Goal: Transaction & Acquisition: Book appointment/travel/reservation

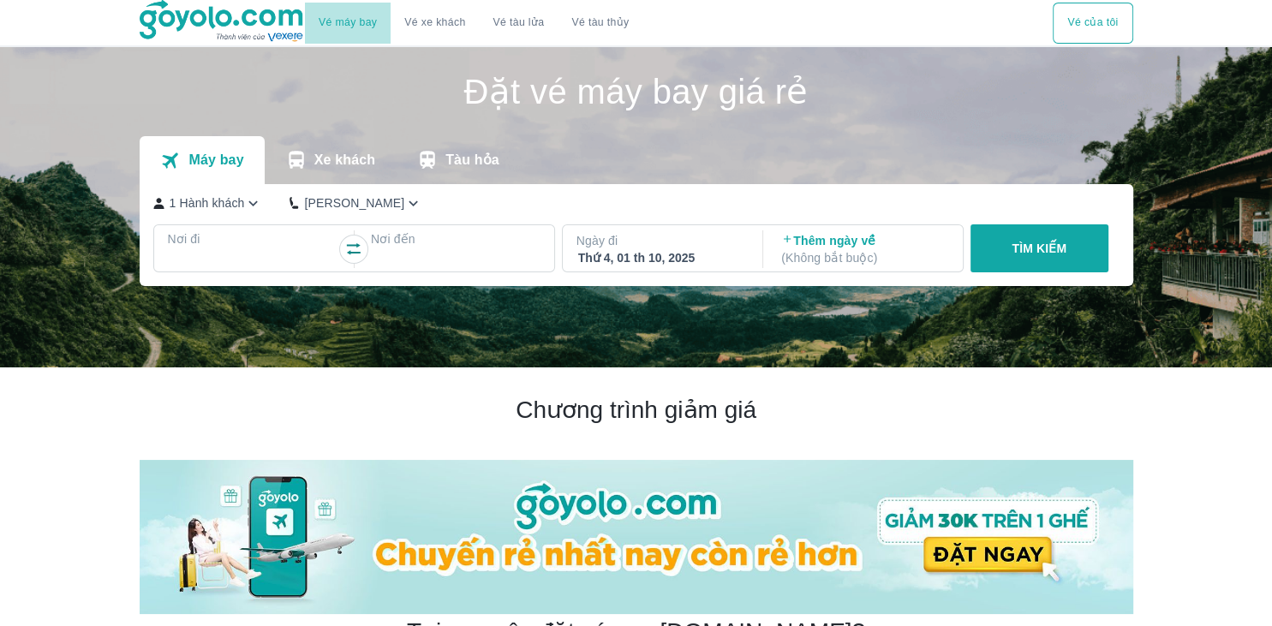
click at [357, 23] on link "Vé máy bay" at bounding box center [348, 22] width 58 height 13
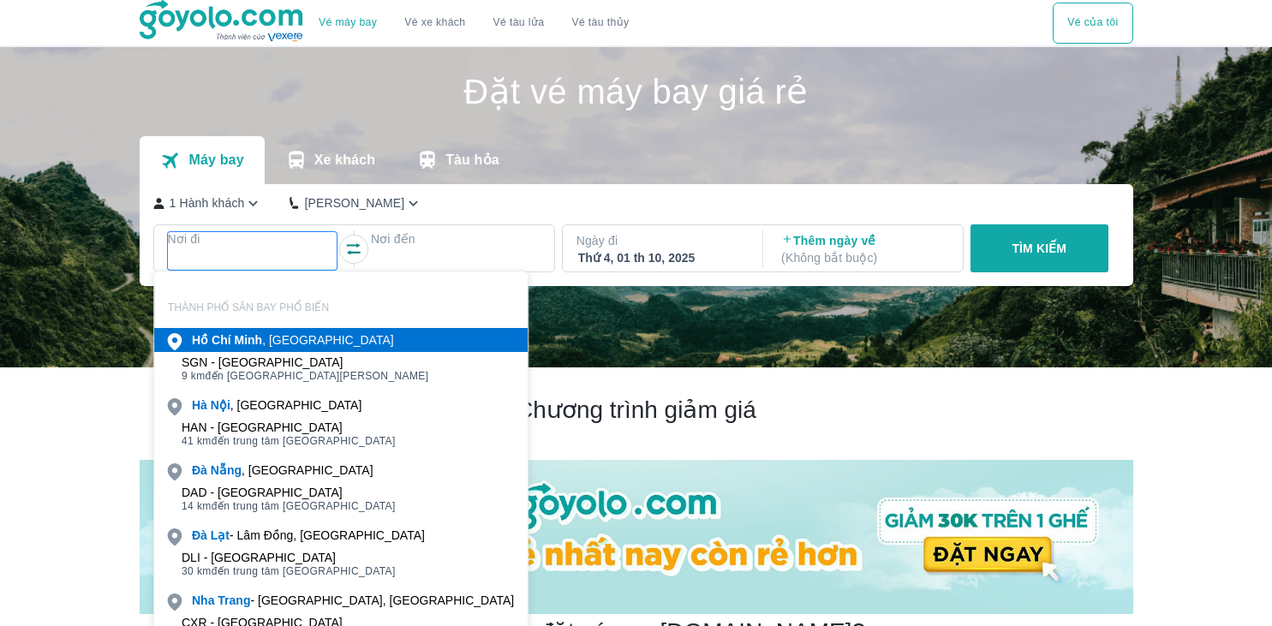
scroll to position [99, 0]
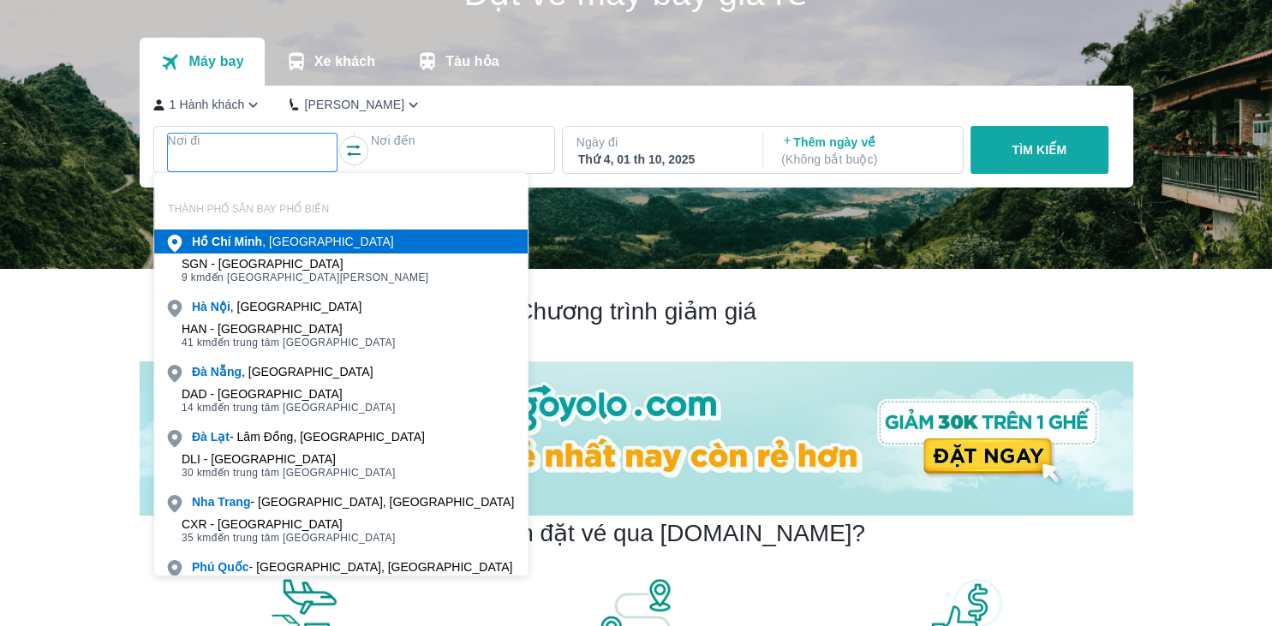
click at [219, 240] on b "Chí" at bounding box center [222, 242] width 20 height 14
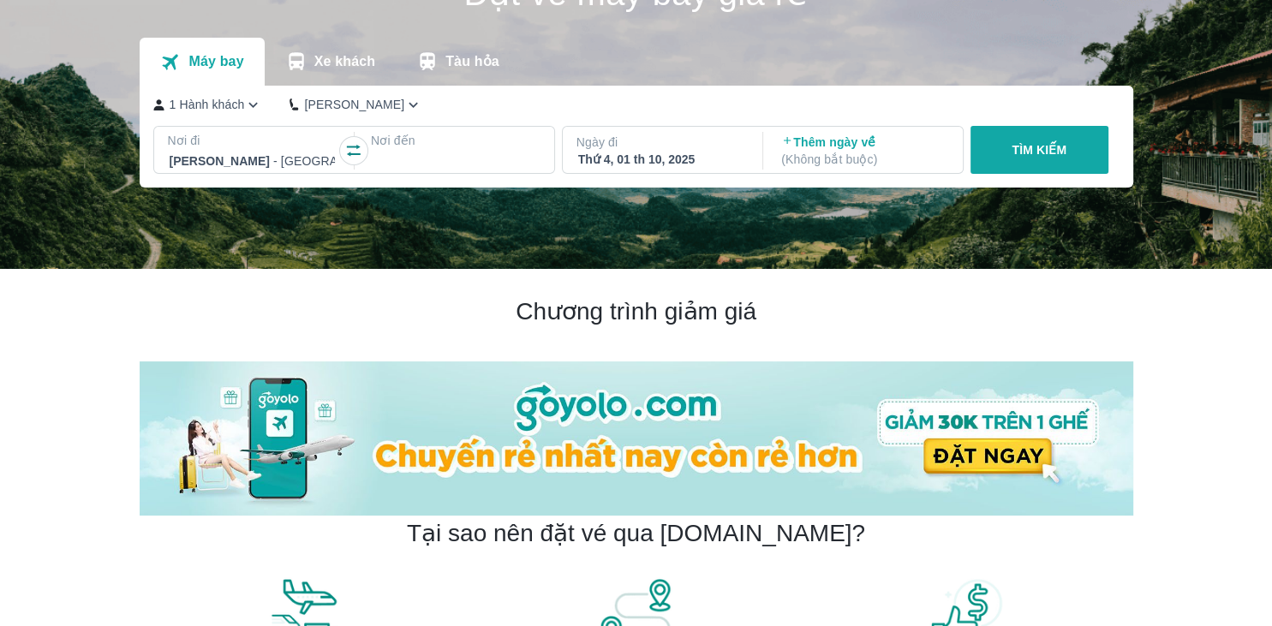
click at [443, 152] on div at bounding box center [456, 161] width 170 height 24
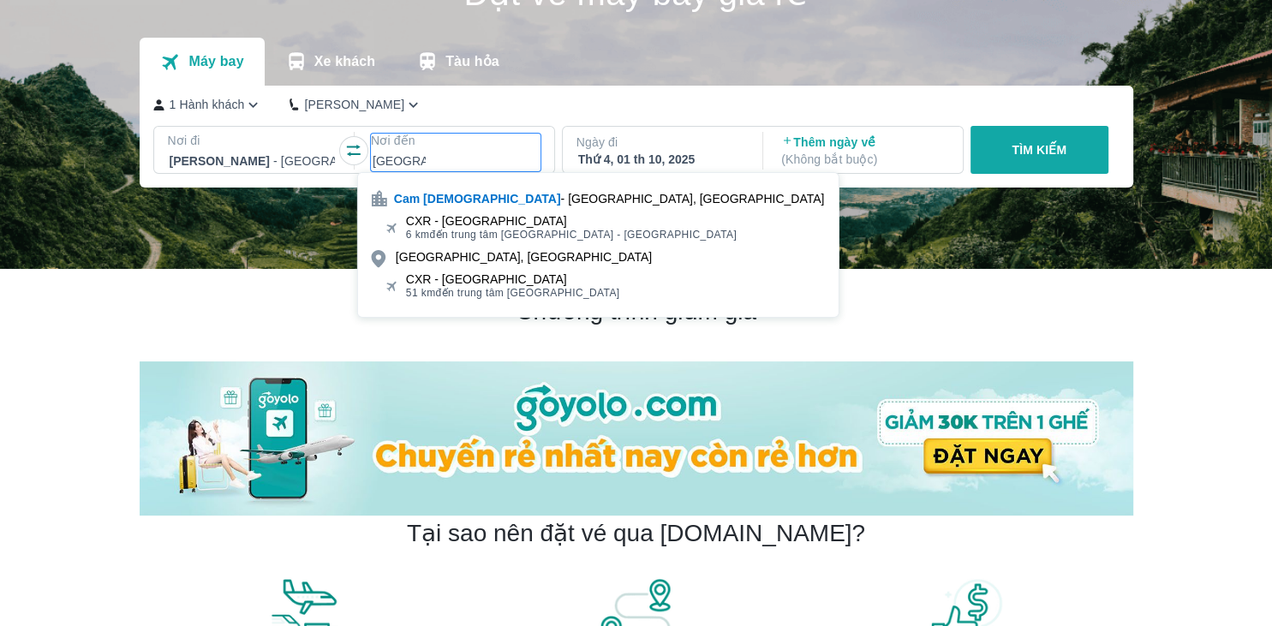
type input "cam ranh"
click at [431, 222] on div "CXR - Sân bay Cam Ranh" at bounding box center [571, 221] width 331 height 14
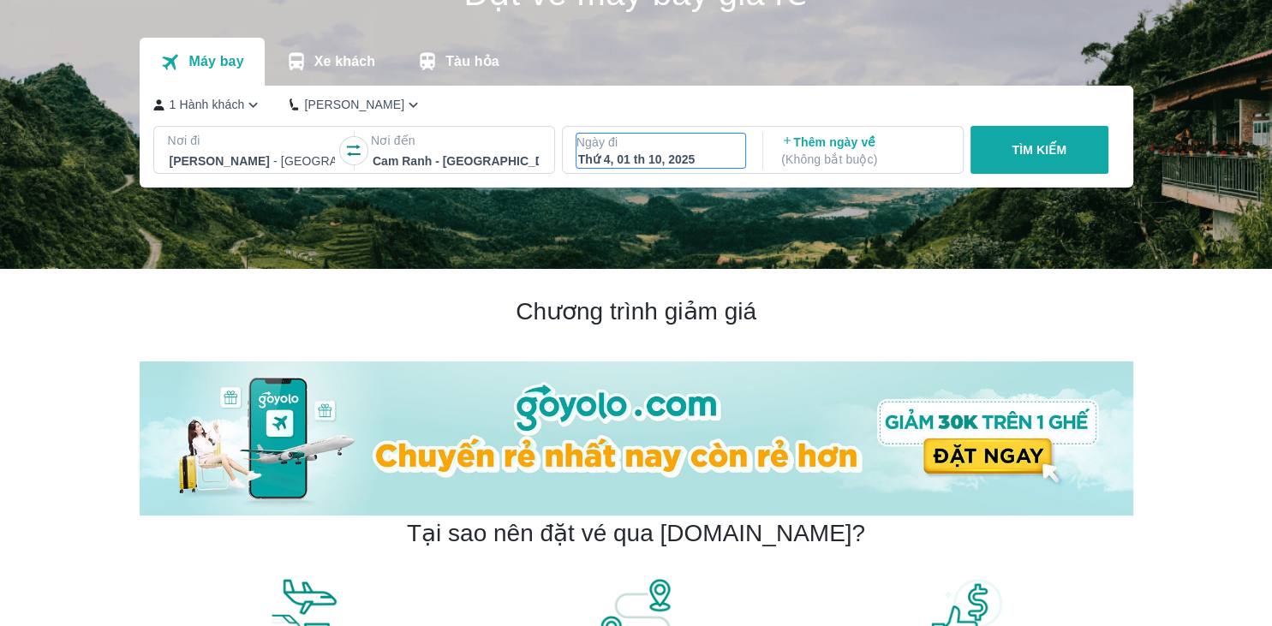
click at [627, 146] on p "Ngày đi" at bounding box center [662, 142] width 170 height 17
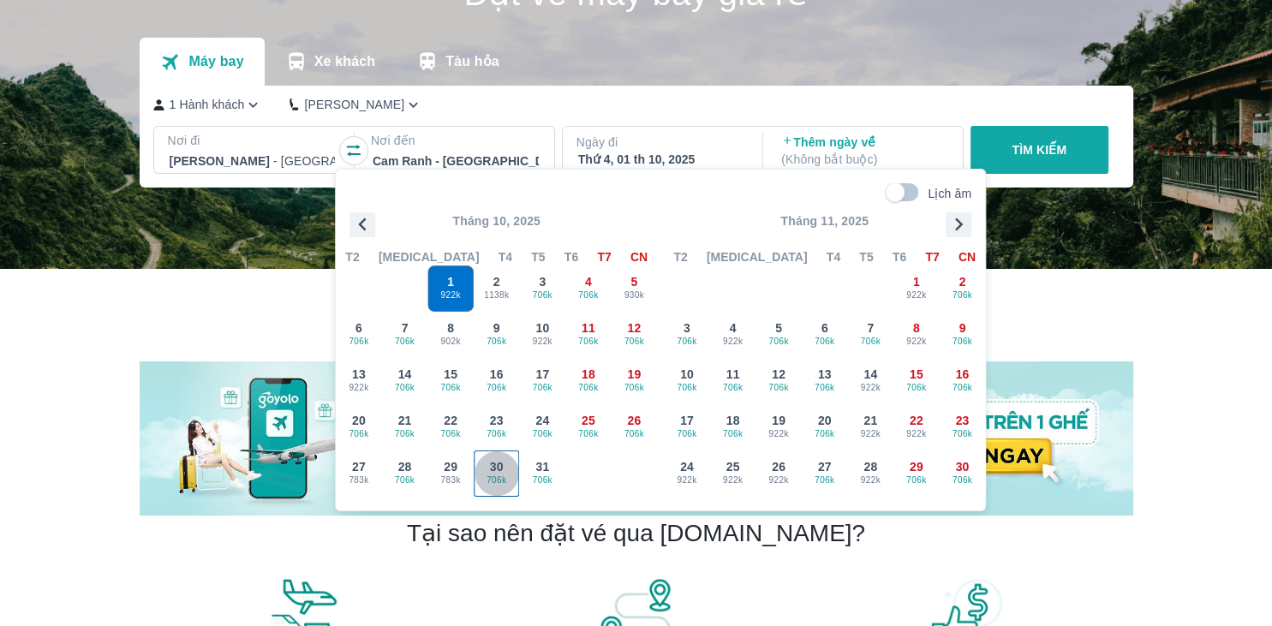
click at [488, 472] on div "30 706k" at bounding box center [497, 474] width 45 height 45
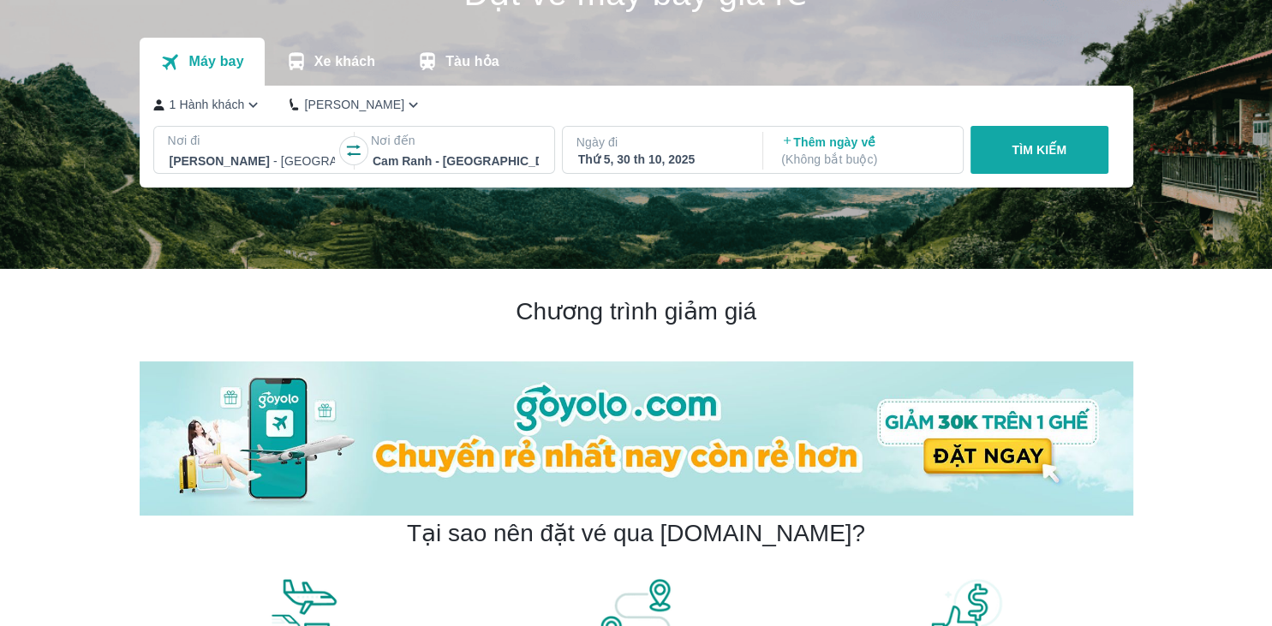
click at [1021, 151] on p "TÌM KIẾM" at bounding box center [1039, 149] width 55 height 17
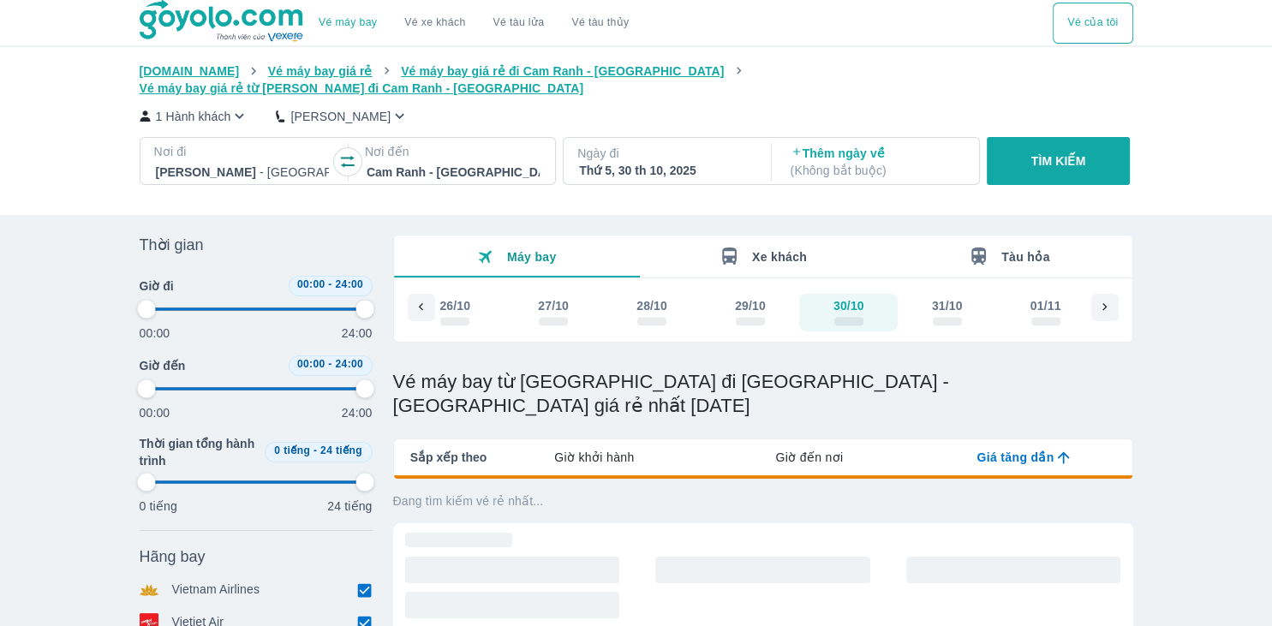
type input "97.9166666666667"
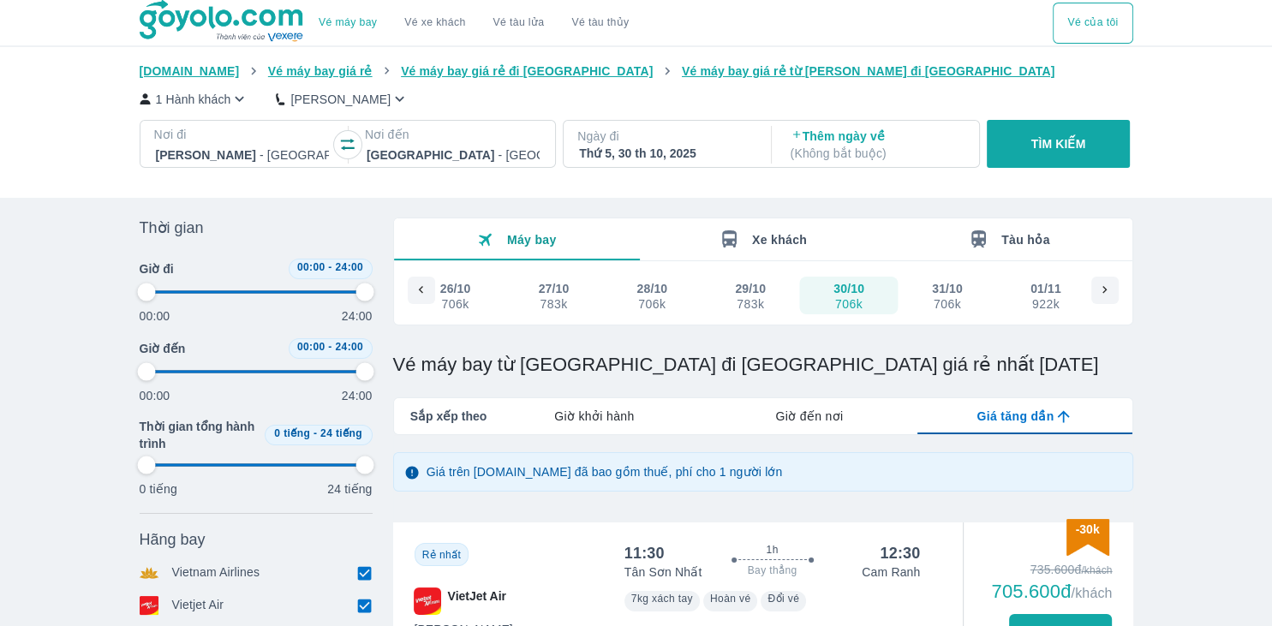
type input "97.9166666666667"
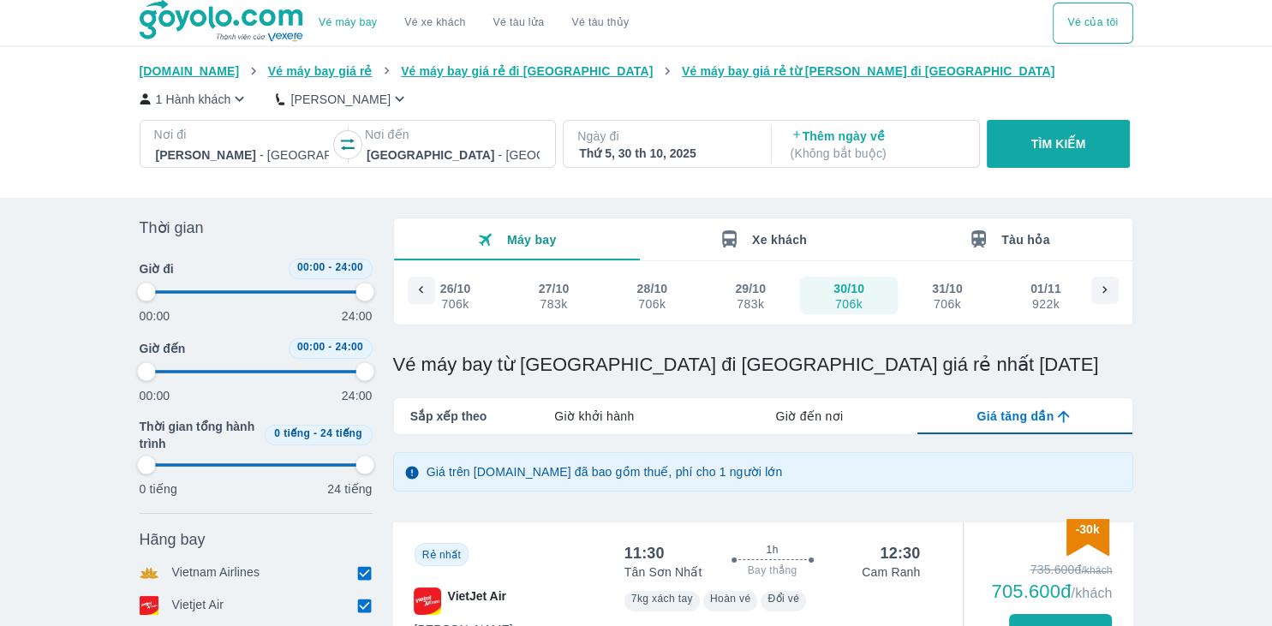
type input "97.9166666666667"
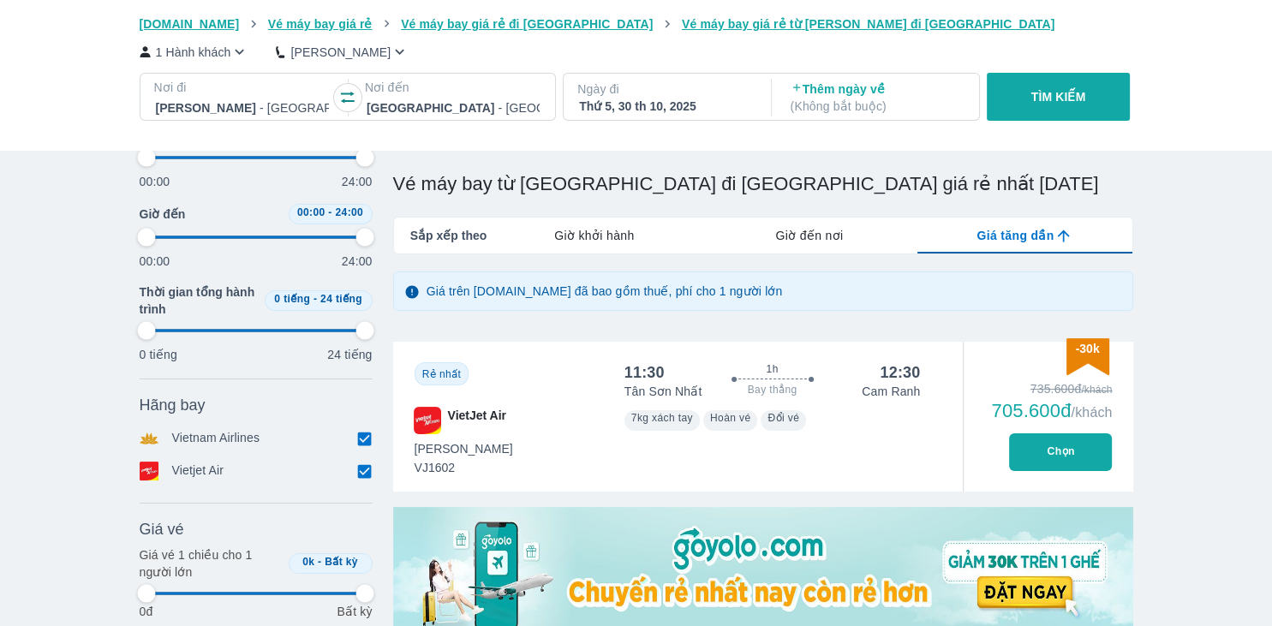
type input "97.9166666666667"
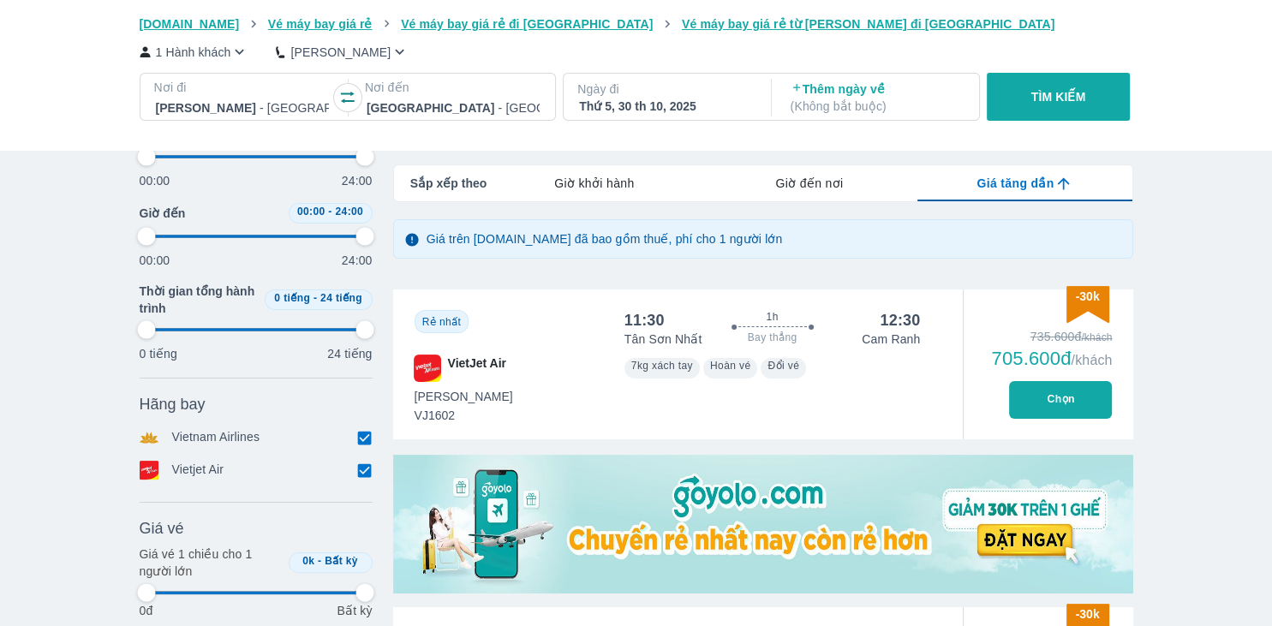
type input "97.9166666666667"
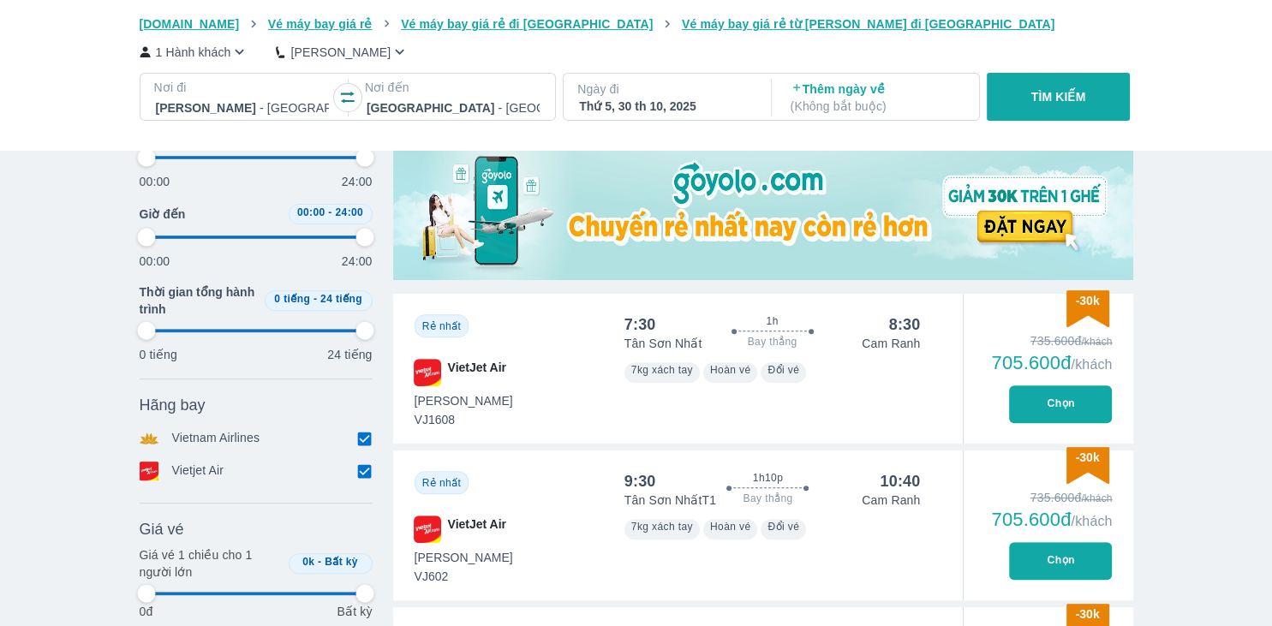
scroll to position [633, 0]
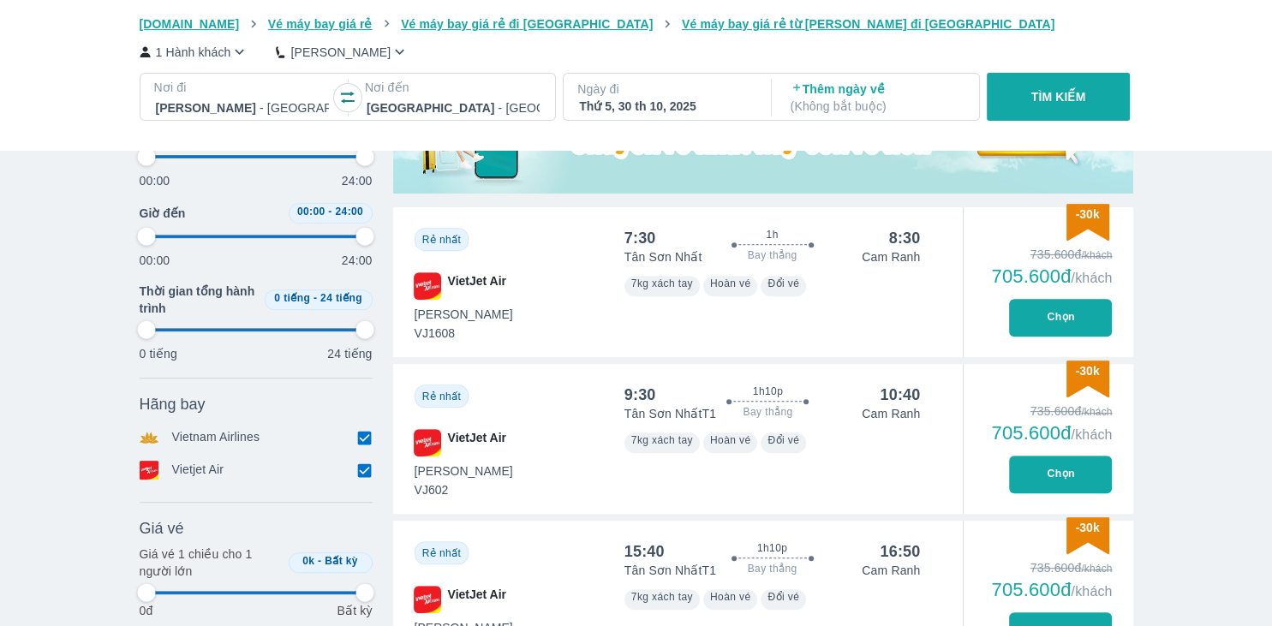
type input "97.9166666666667"
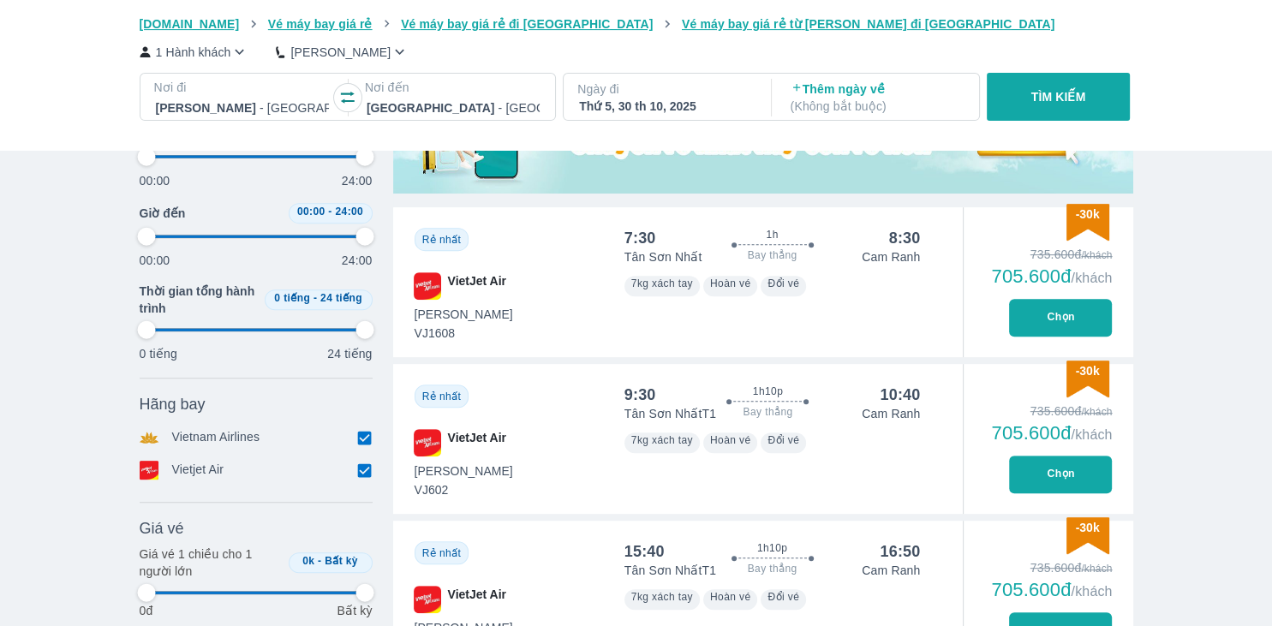
type input "97.9166666666667"
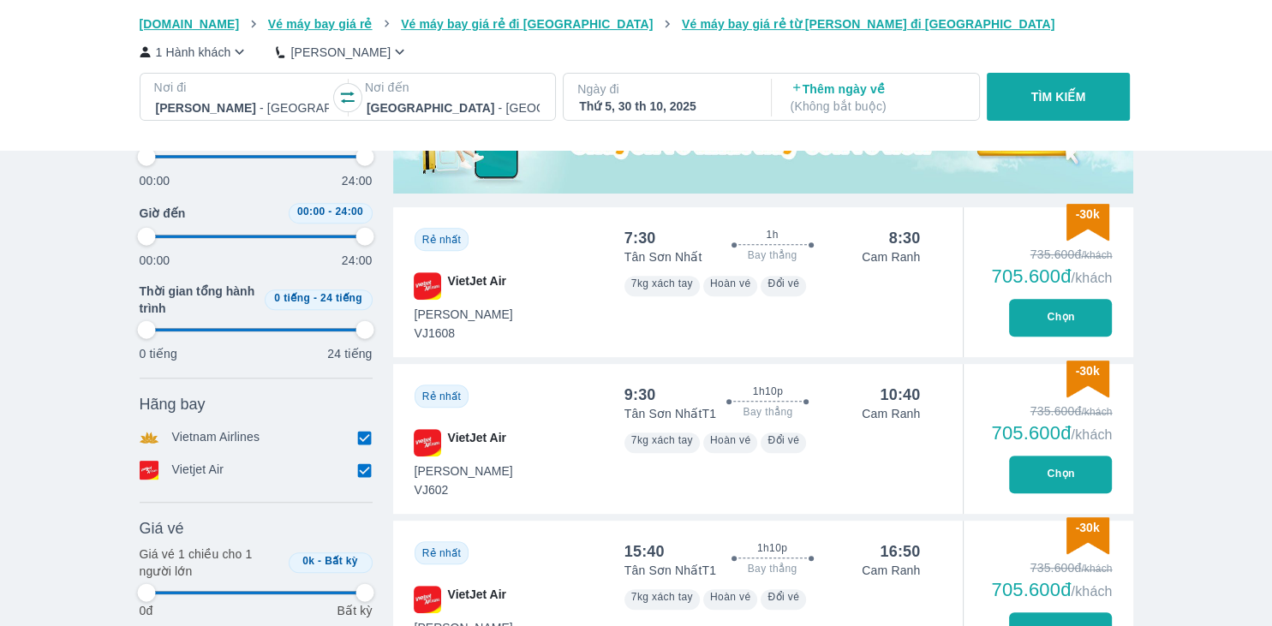
type input "97.9166666666667"
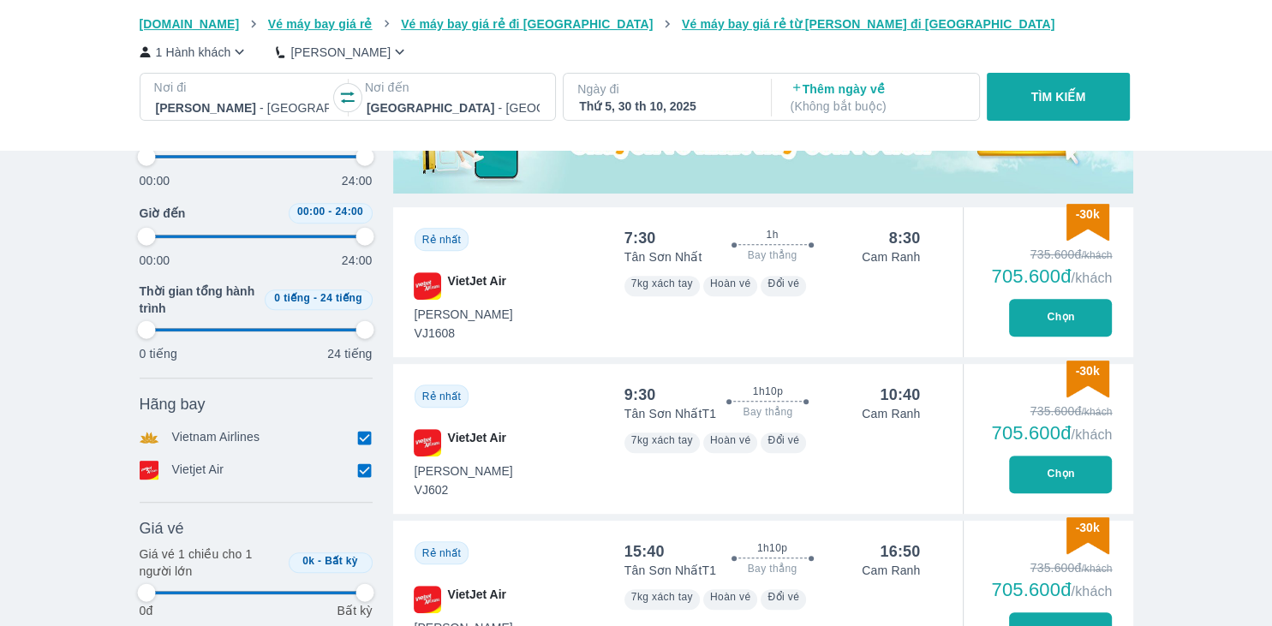
type input "97.9166666666667"
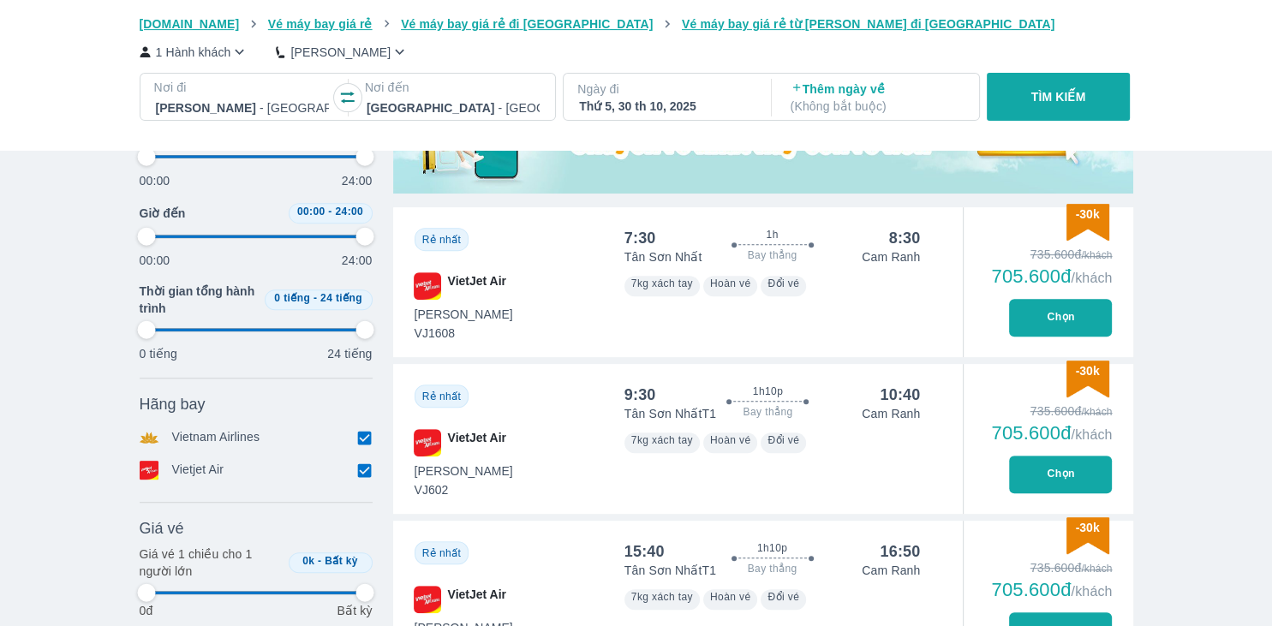
type input "97.9166666666667"
click at [786, 287] on span "Đổi vé" at bounding box center [784, 284] width 32 height 12
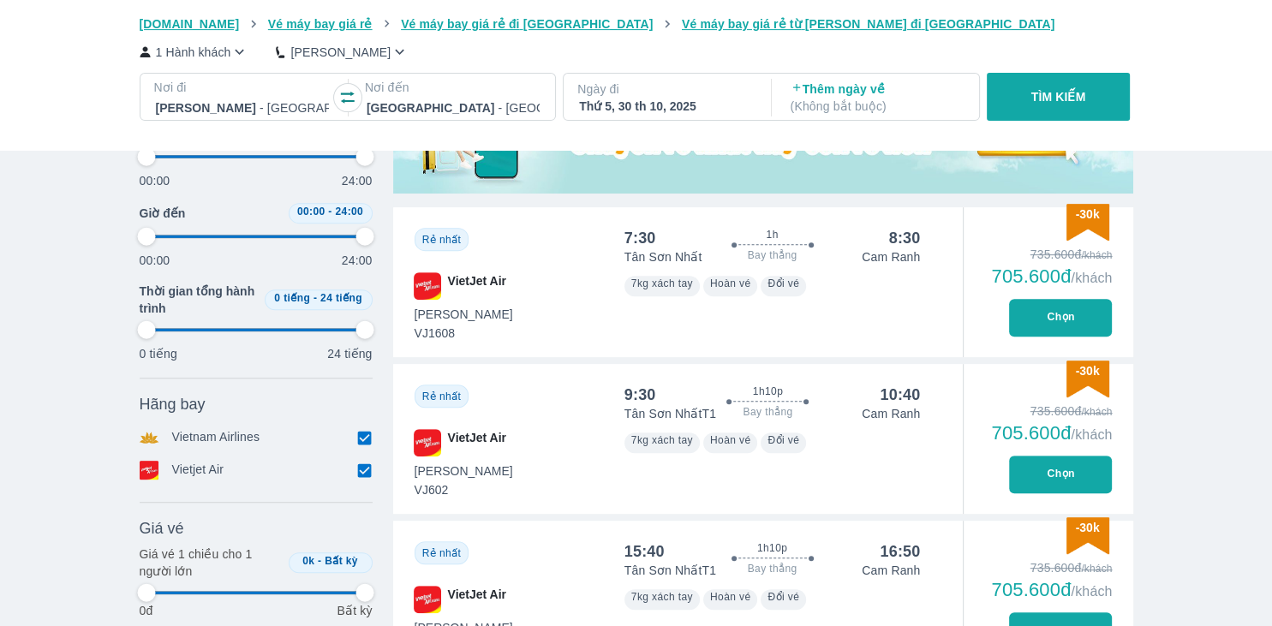
type input "97.9166666666667"
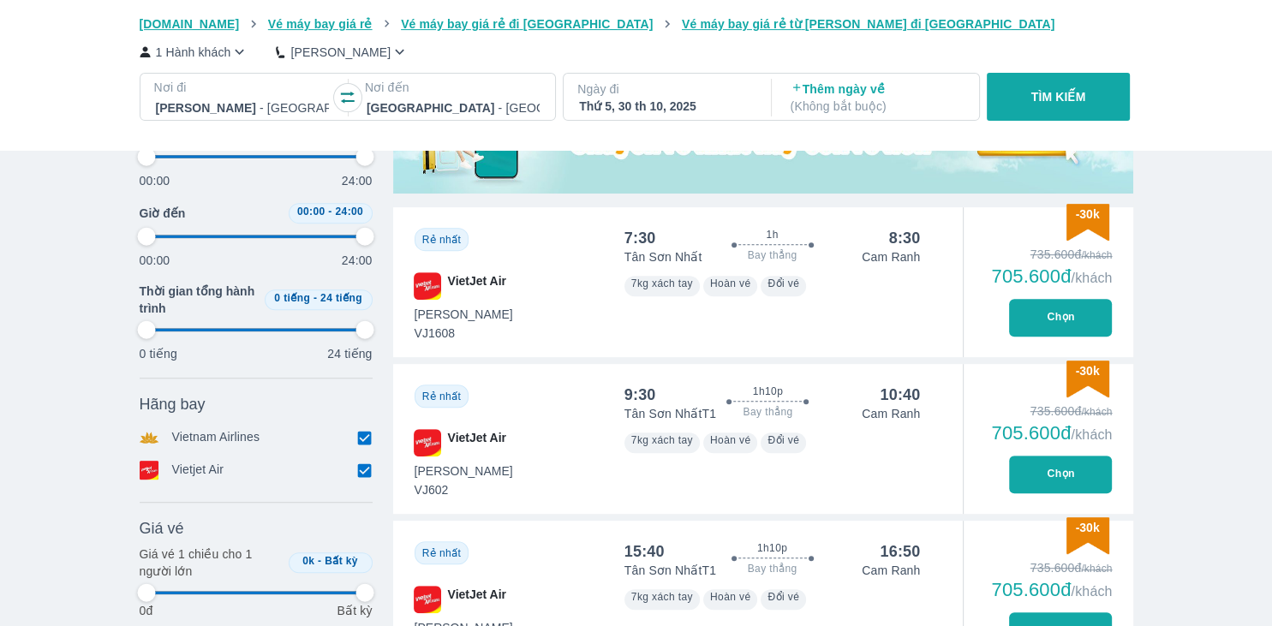
type input "97.9166666666667"
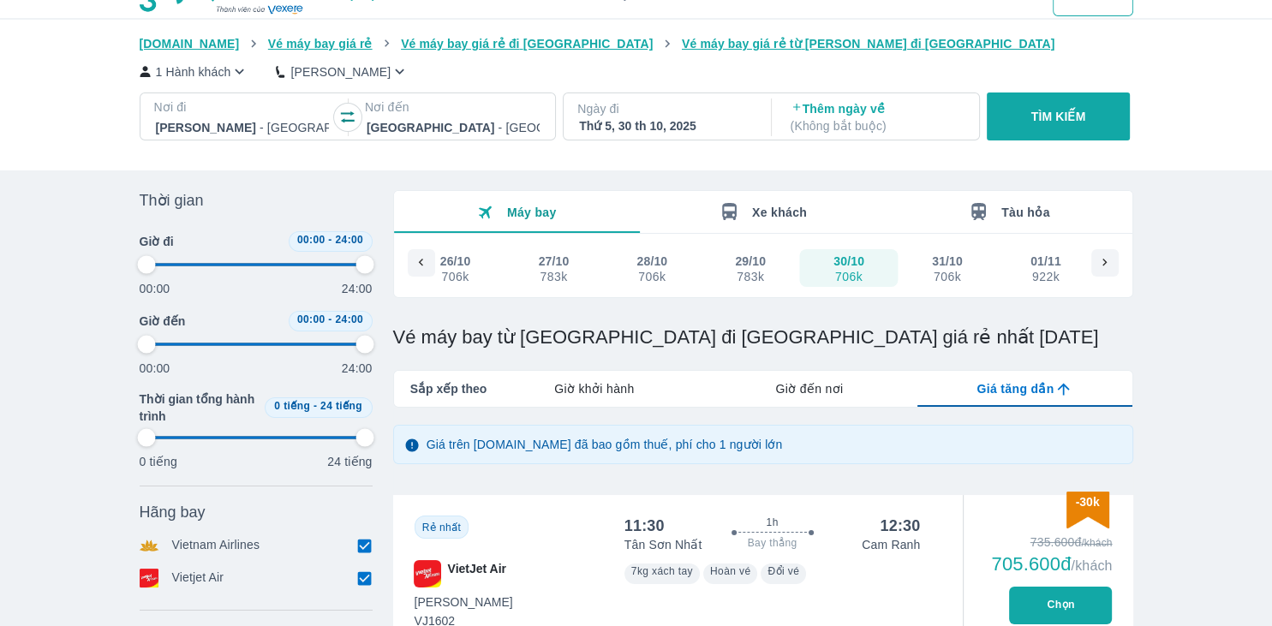
scroll to position [0, 0]
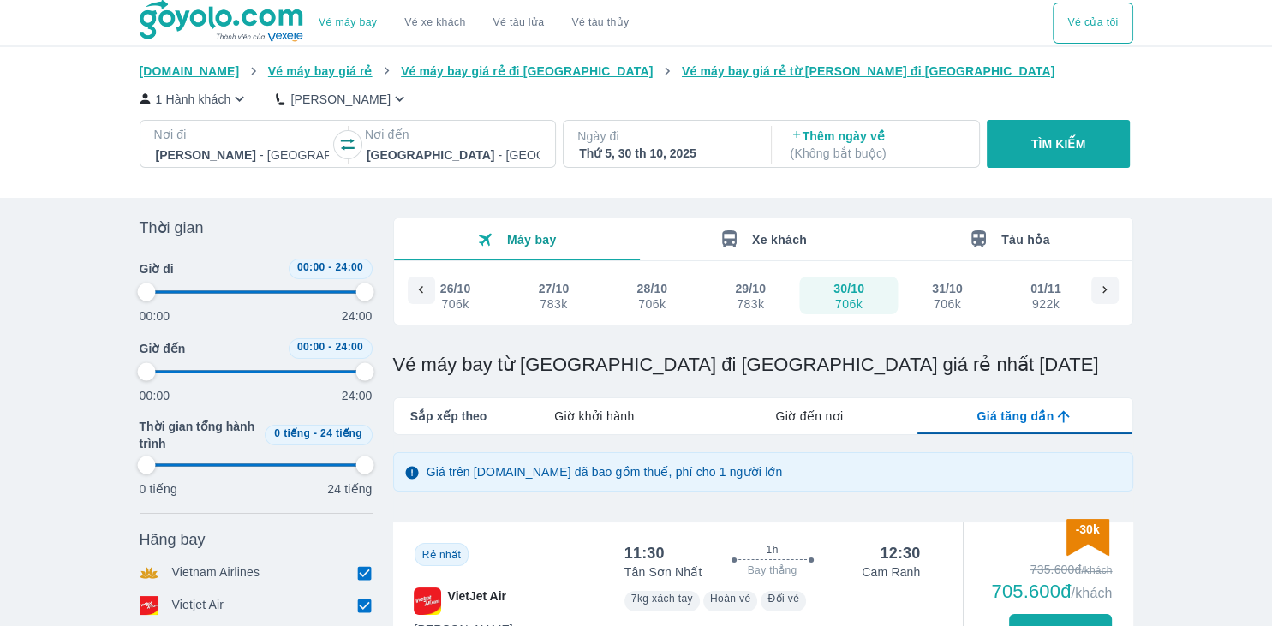
type input "97.9166666666667"
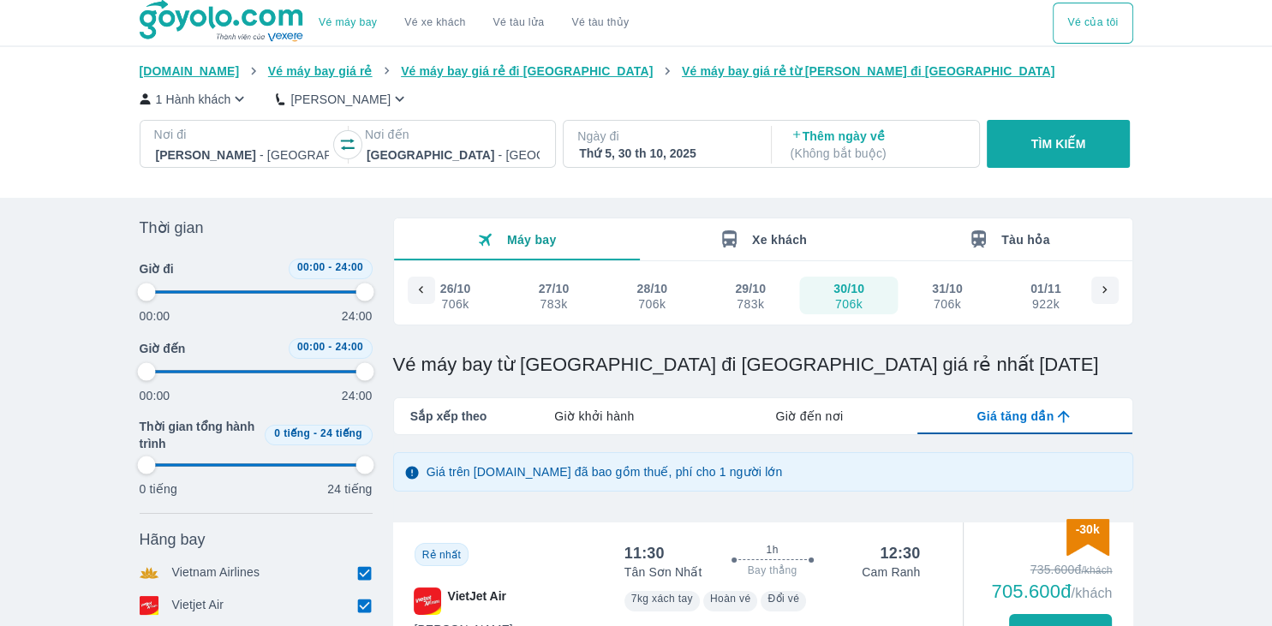
type input "97.9166666666667"
click at [1104, 22] on button "Vé của tôi" at bounding box center [1093, 23] width 80 height 41
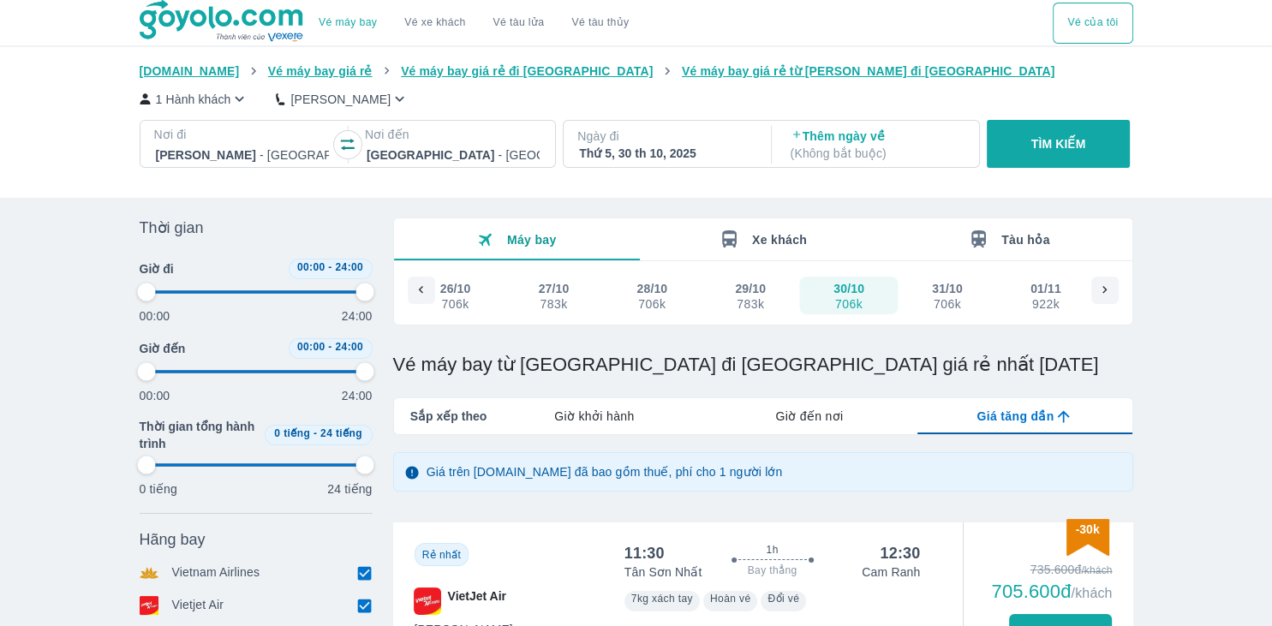
type input "97.9166666666667"
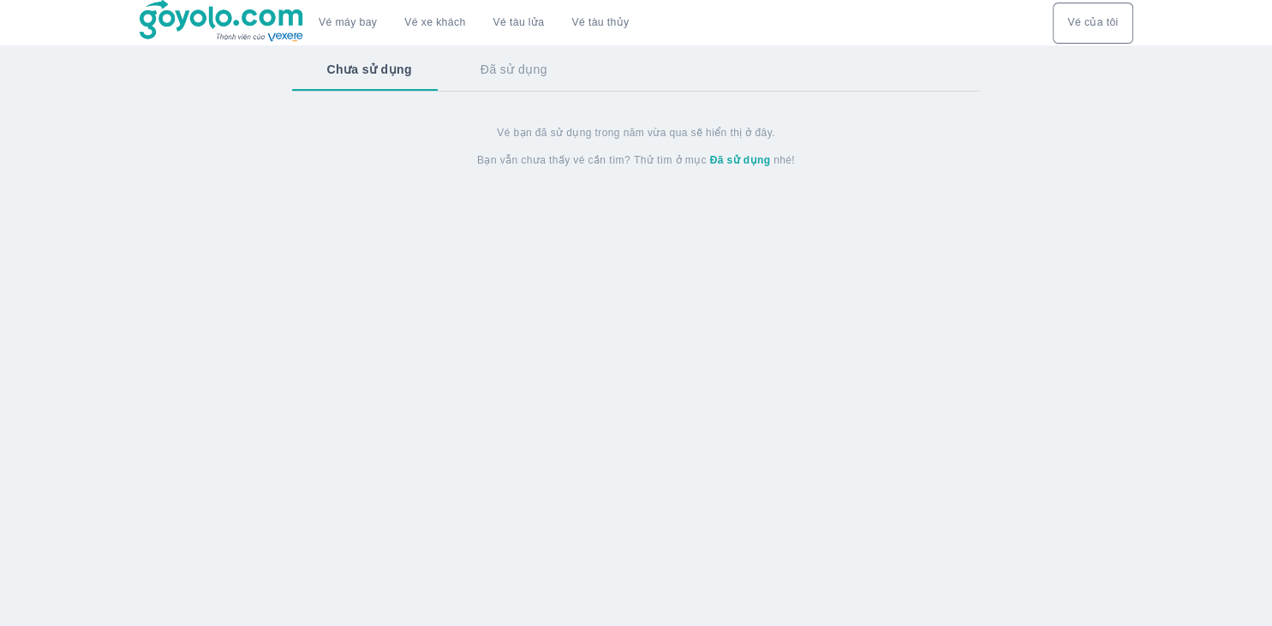
click at [221, 21] on img at bounding box center [223, 21] width 166 height 43
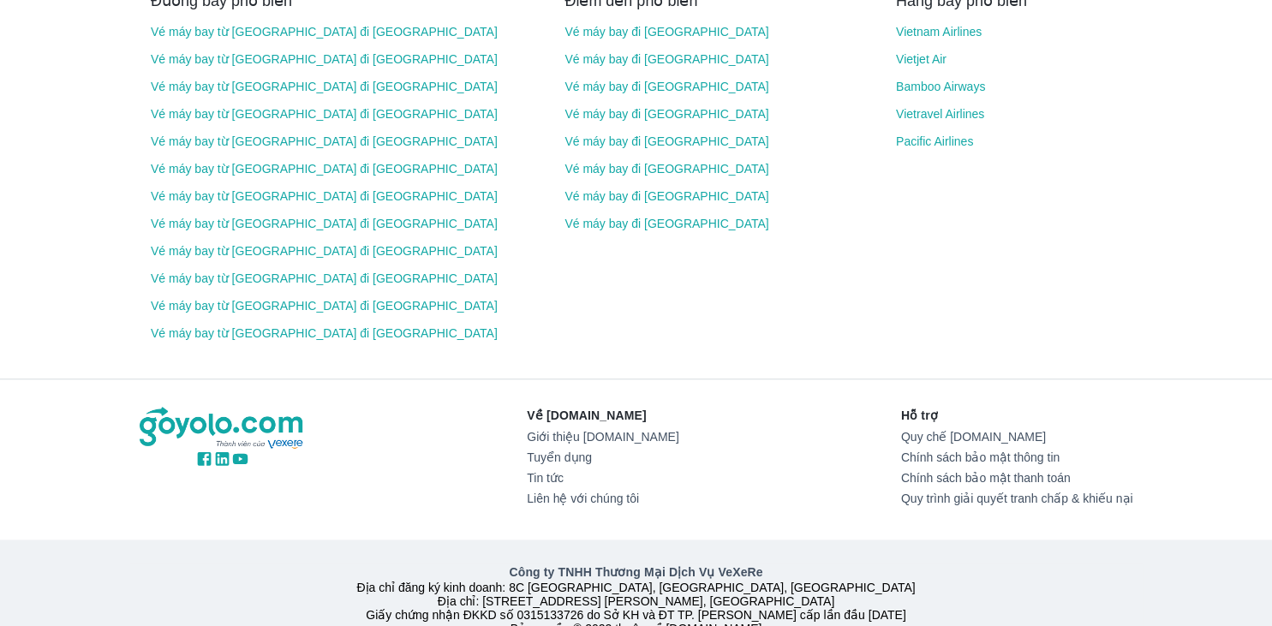
scroll to position [2145, 0]
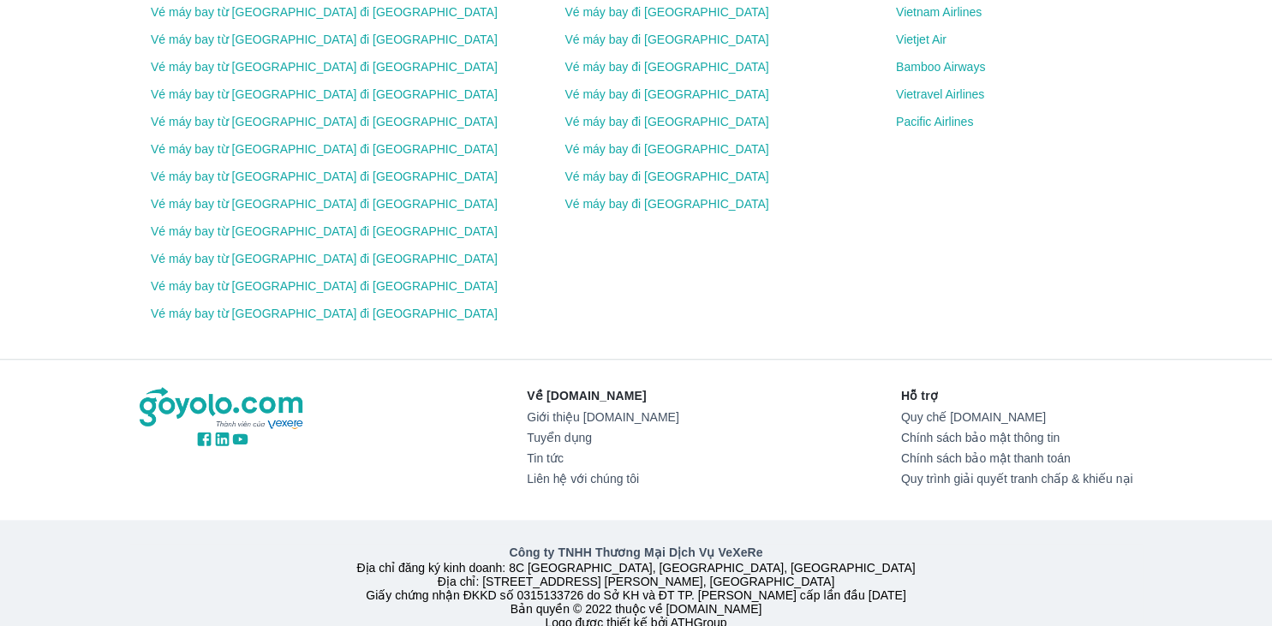
click at [572, 472] on link "Liên hệ với chúng tôi" at bounding box center [603, 479] width 152 height 14
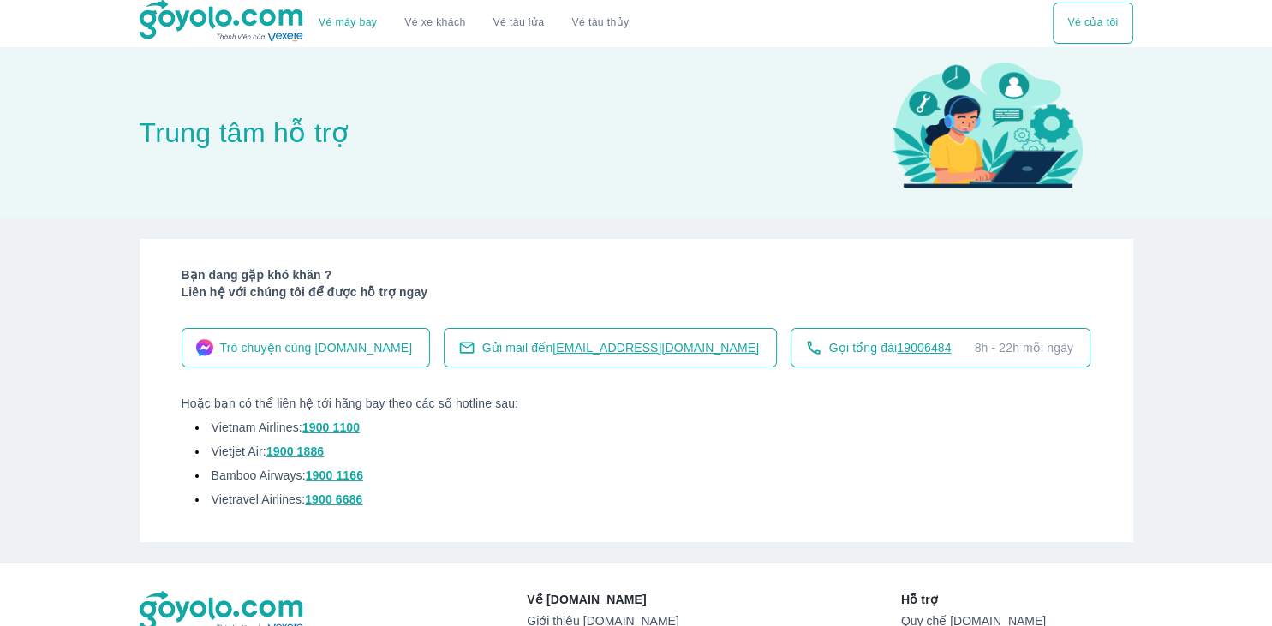
click at [334, 346] on span "Trò chuyện cùng [DOMAIN_NAME]" at bounding box center [316, 347] width 193 height 17
click at [1095, 33] on button "Vé của tôi" at bounding box center [1093, 23] width 80 height 41
